Goal: Use online tool/utility

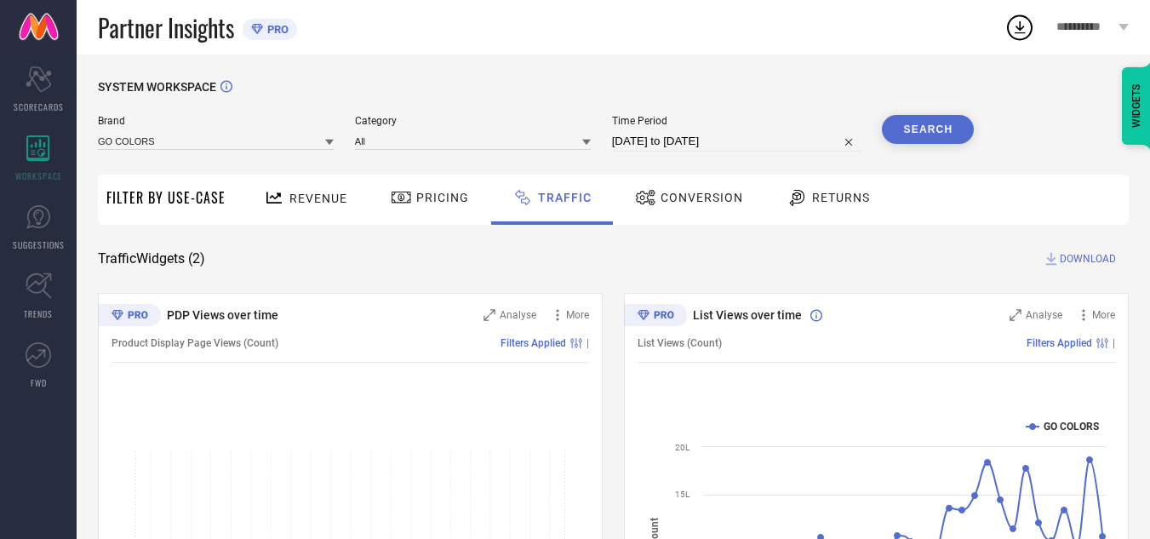
click at [917, 126] on button "Search" at bounding box center [928, 129] width 92 height 29
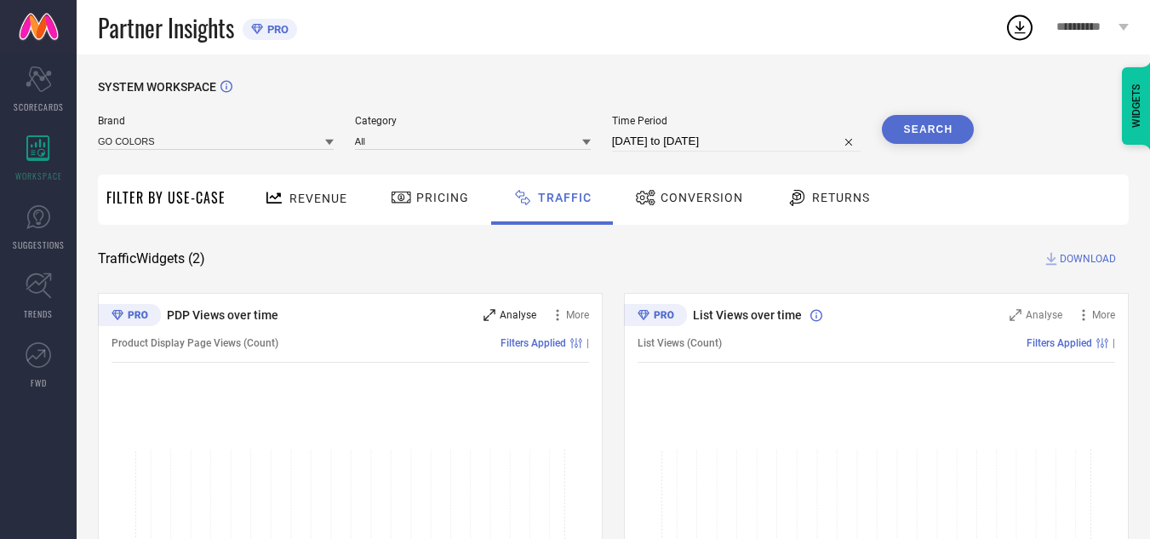
click at [509, 314] on span "Analyse" at bounding box center [518, 315] width 37 height 12
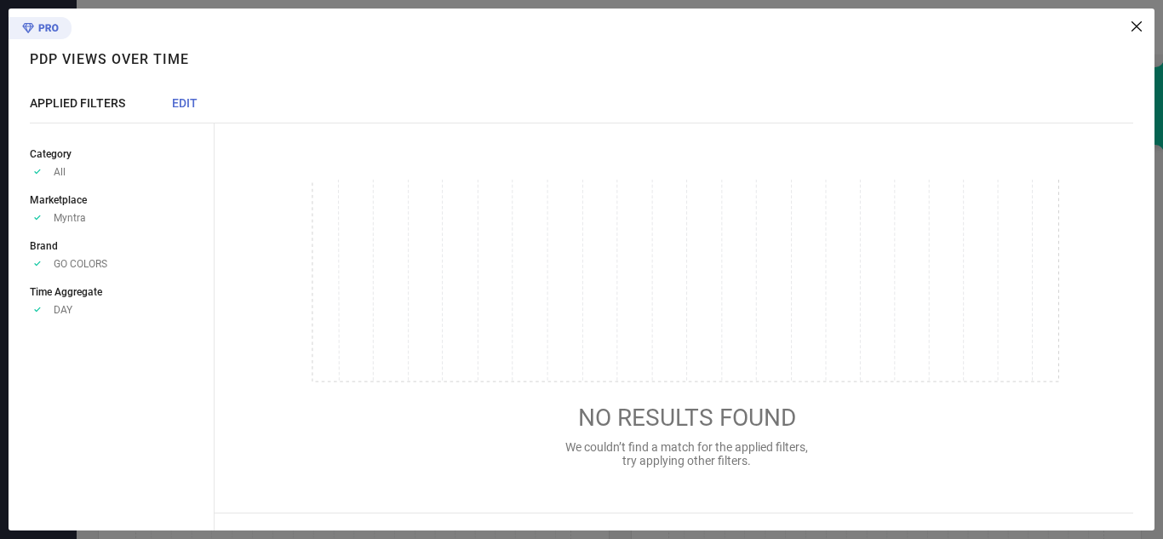
click at [187, 95] on div "PDP Views over time PDP Views over time APPLIED FILTERS EDIT Category Approve /…" at bounding box center [112, 270] width 206 height 522
click at [186, 106] on span "EDIT" at bounding box center [185, 103] width 26 height 14
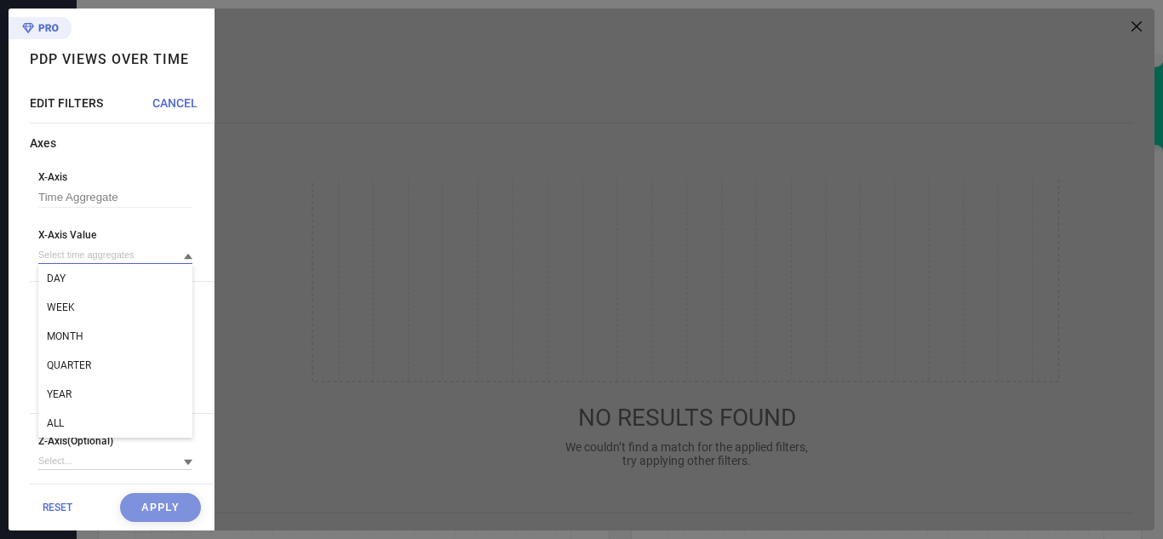
click at [94, 255] on input at bounding box center [115, 255] width 154 height 18
click at [76, 338] on span "MONTH" at bounding box center [65, 336] width 37 height 12
click at [135, 513] on button "Apply" at bounding box center [160, 507] width 81 height 29
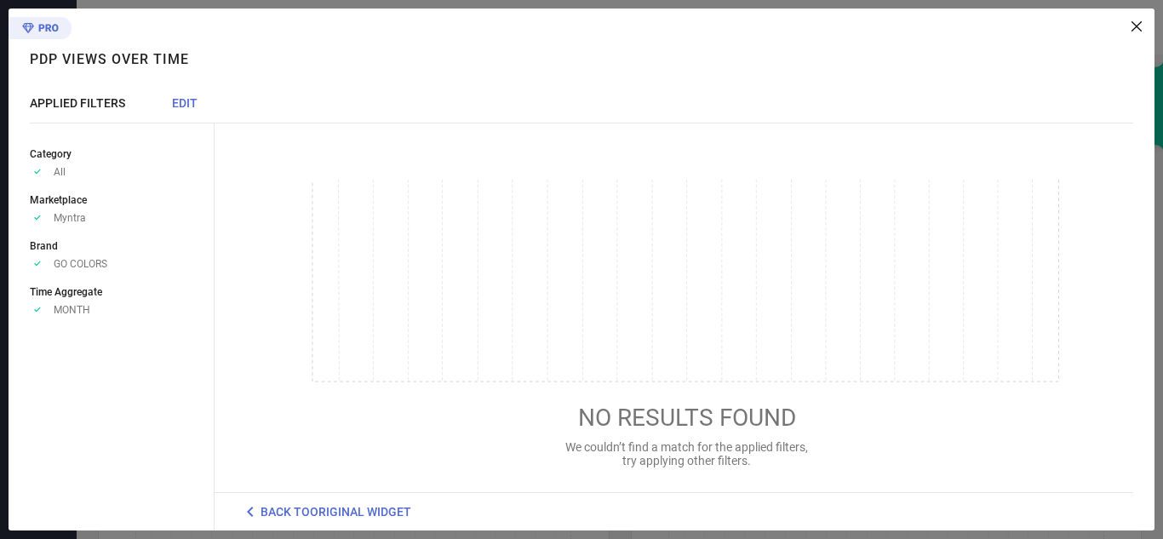
click at [1133, 26] on icon at bounding box center [1137, 26] width 10 height 10
